Goal: Task Accomplishment & Management: Manage account settings

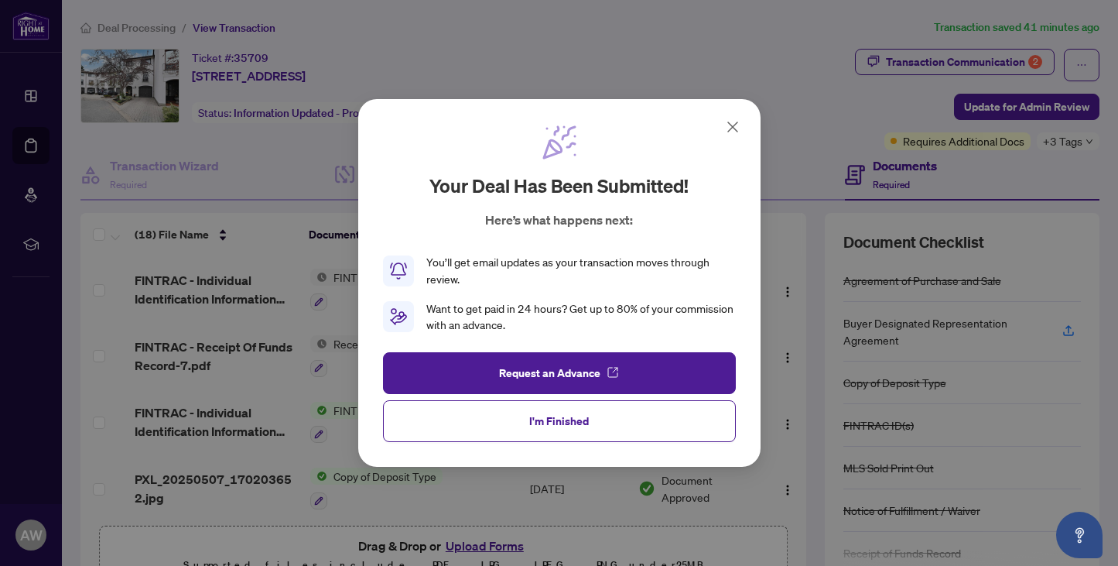
click at [737, 129] on icon at bounding box center [733, 127] width 19 height 19
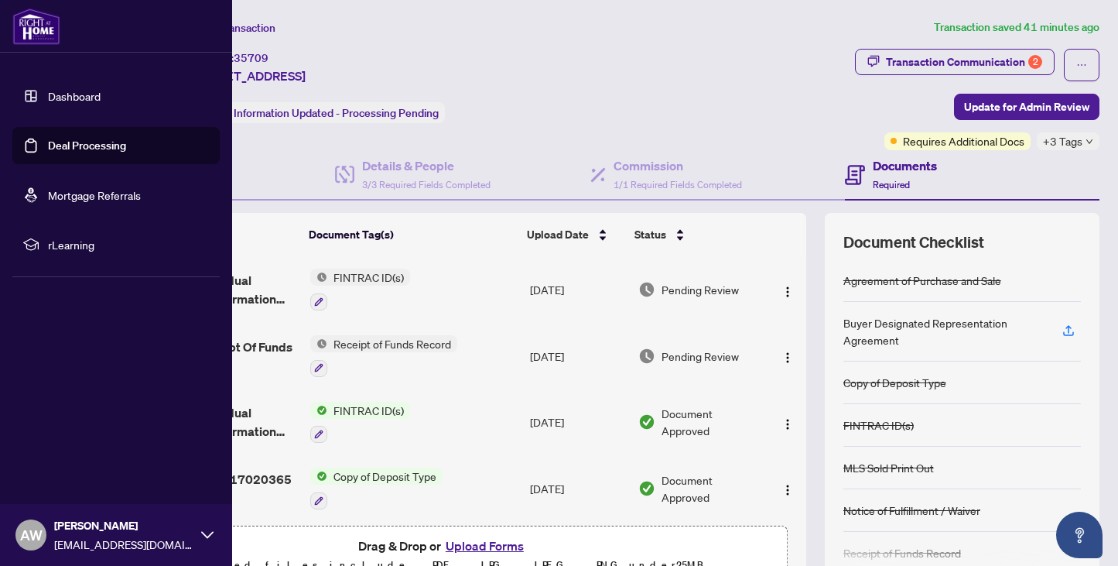
click at [48, 145] on link "Deal Processing" at bounding box center [87, 146] width 78 height 14
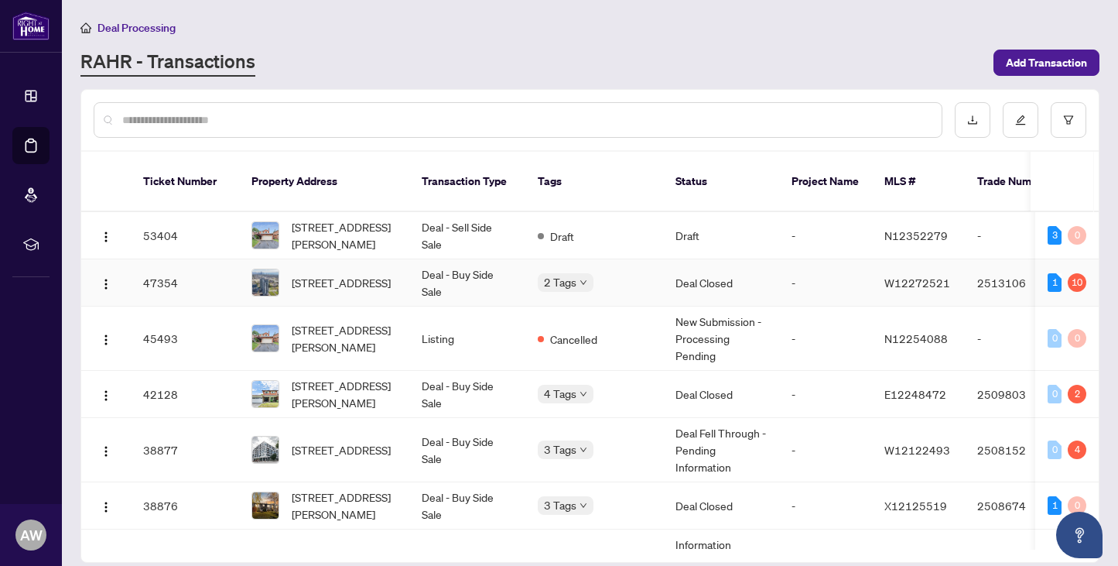
click at [478, 265] on td "Deal - Buy Side Sale" at bounding box center [467, 282] width 116 height 47
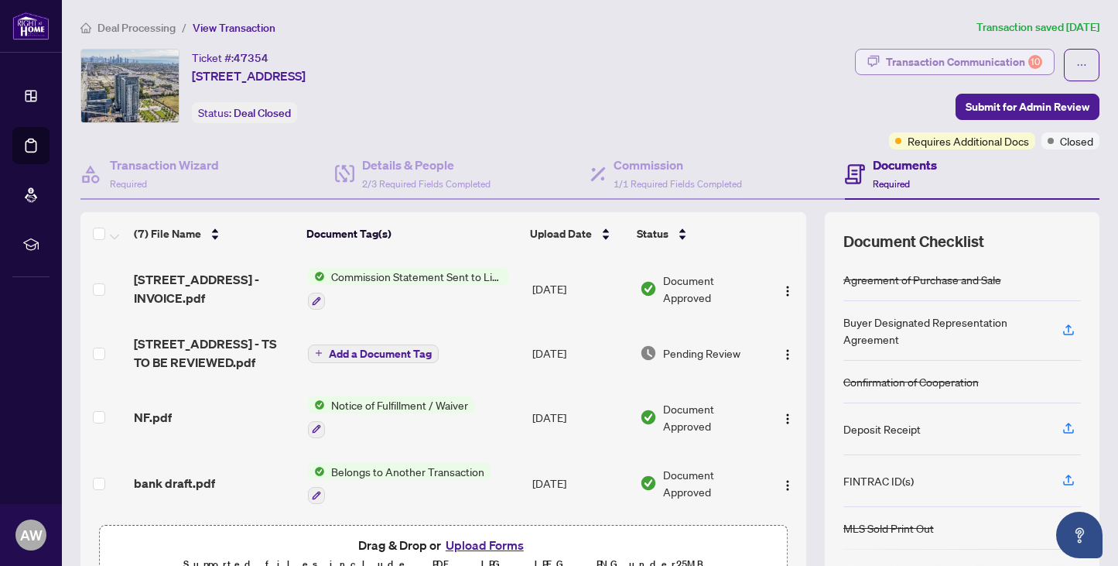
click at [1006, 60] on div "Transaction Communication 10" at bounding box center [964, 62] width 156 height 25
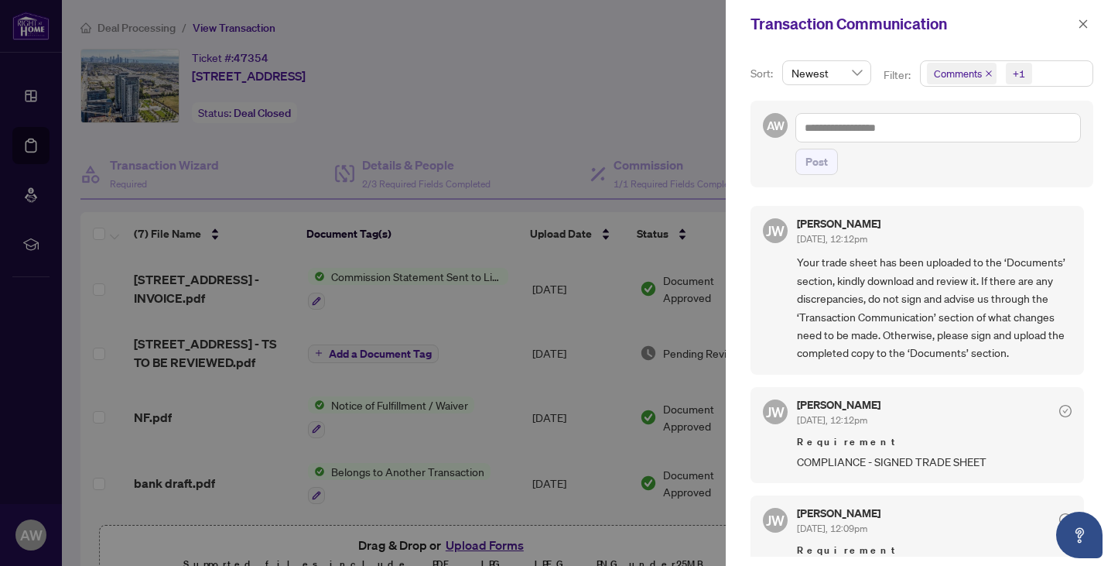
click at [988, 74] on icon "close" at bounding box center [989, 73] width 6 height 6
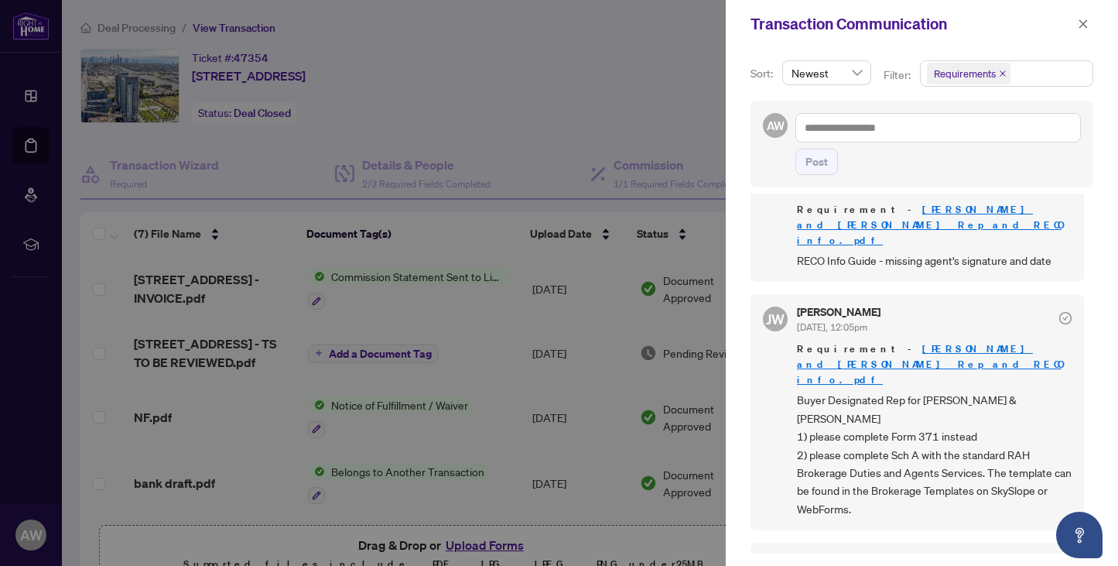
scroll to position [3, 0]
click at [682, 105] on div at bounding box center [559, 283] width 1118 height 566
click at [1083, 23] on icon "close" at bounding box center [1084, 23] width 9 height 9
